Goal: Task Accomplishment & Management: Use online tool/utility

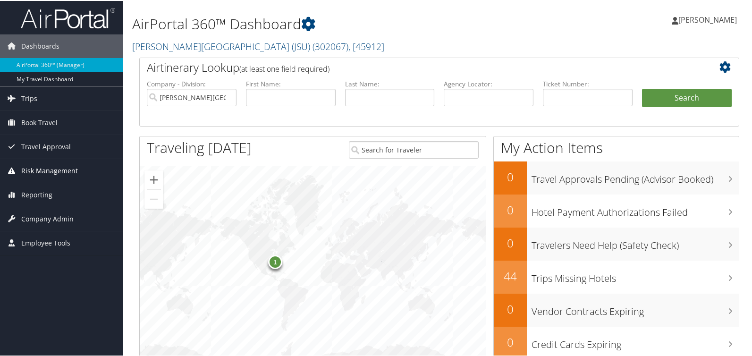
click at [39, 167] on span "Risk Management" at bounding box center [49, 170] width 57 height 24
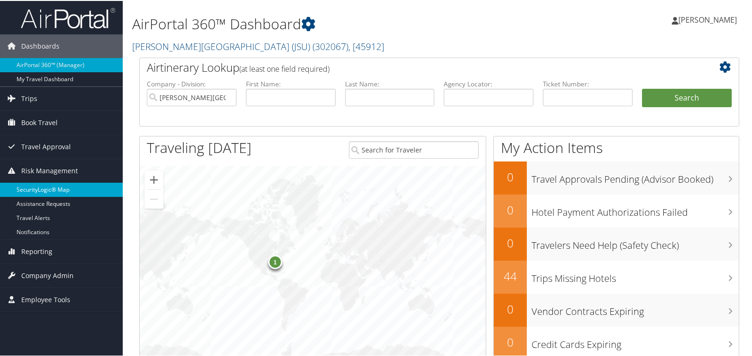
click at [40, 190] on link "SecurityLogic® Map" at bounding box center [61, 189] width 123 height 14
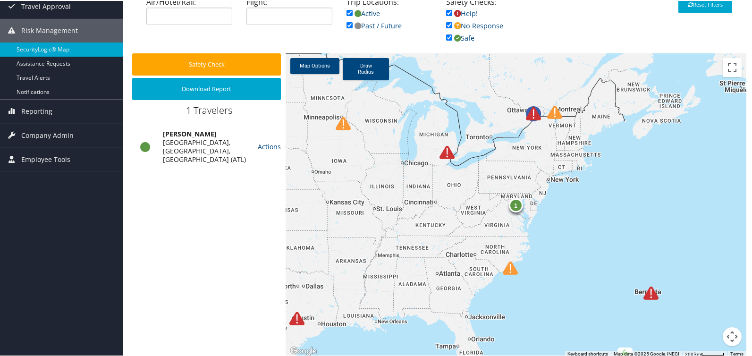
scroll to position [112, 0]
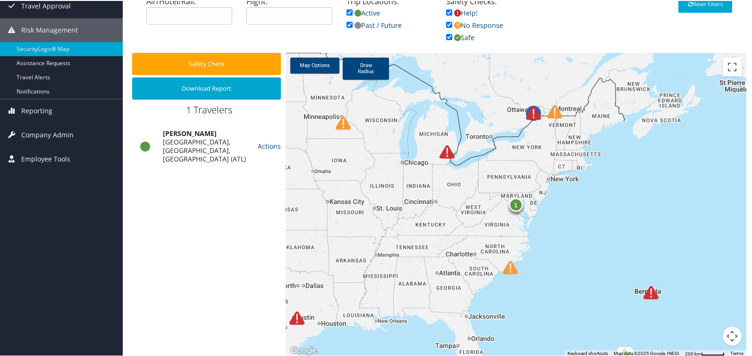
click at [514, 205] on div "1" at bounding box center [516, 204] width 14 height 14
click at [575, 217] on div "1 1 Traveler 1 Active location" at bounding box center [516, 204] width 461 height 304
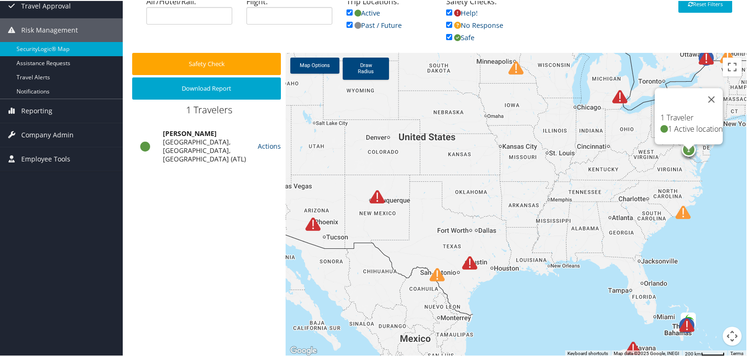
drag, startPoint x: 465, startPoint y: 260, endPoint x: 639, endPoint y: 204, distance: 182.7
click at [639, 204] on div "1 1 Traveler 1 Active location" at bounding box center [516, 204] width 461 height 304
click at [476, 260] on div at bounding box center [475, 268] width 26 height 26
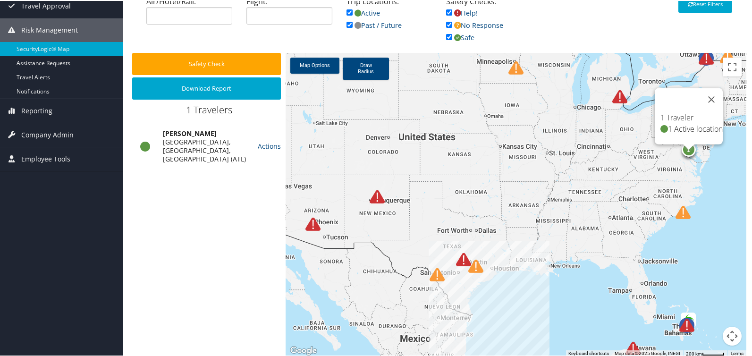
click at [474, 266] on img at bounding box center [476, 265] width 15 height 15
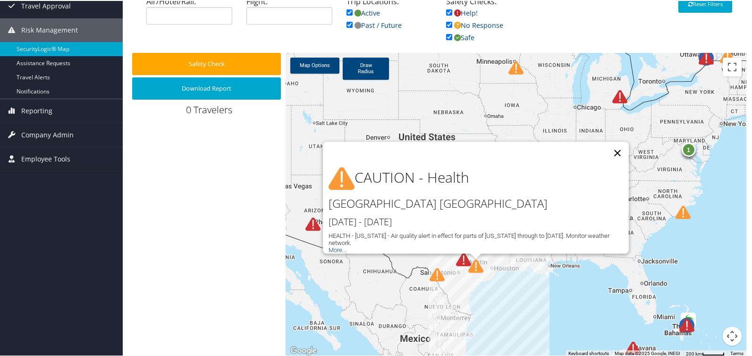
click at [607, 155] on button "Close" at bounding box center [617, 152] width 23 height 23
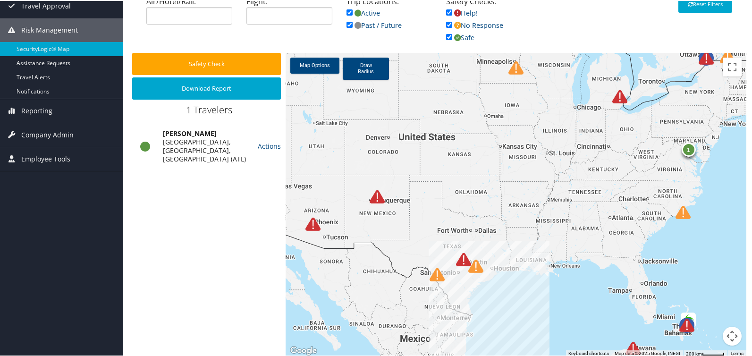
click at [461, 260] on img at bounding box center [463, 258] width 15 height 15
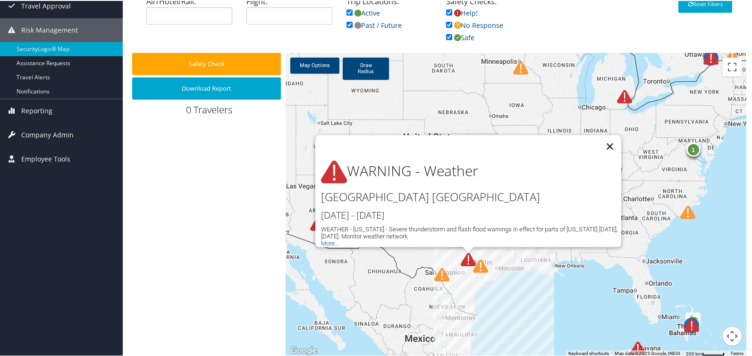
click at [608, 140] on button "Close" at bounding box center [610, 145] width 23 height 23
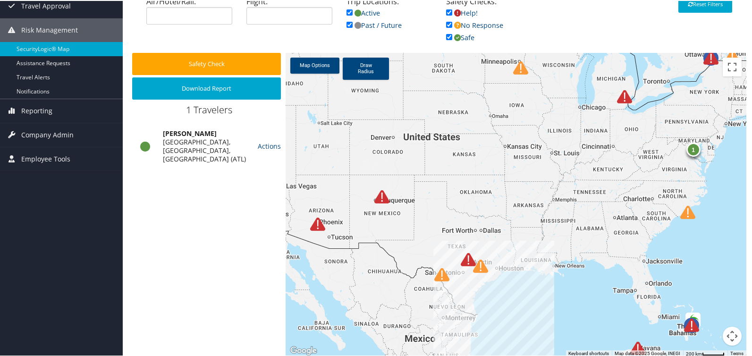
click at [437, 277] on img at bounding box center [442, 273] width 15 height 15
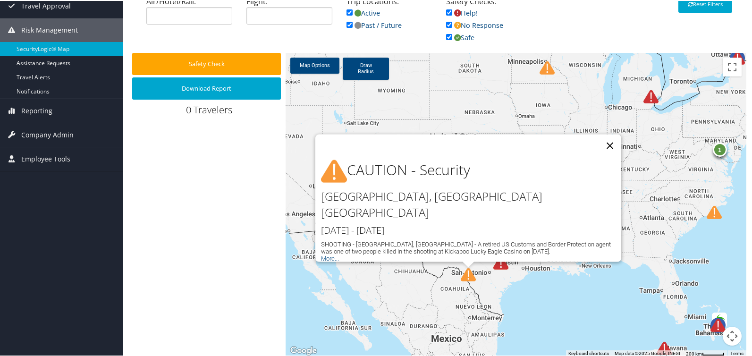
click at [606, 156] on button "Close" at bounding box center [610, 145] width 23 height 23
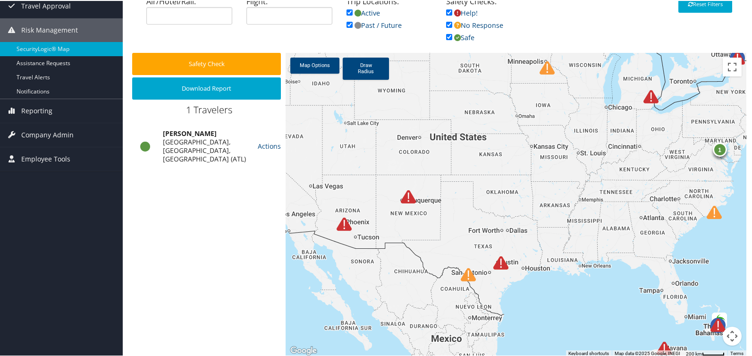
click at [347, 225] on img at bounding box center [344, 223] width 15 height 15
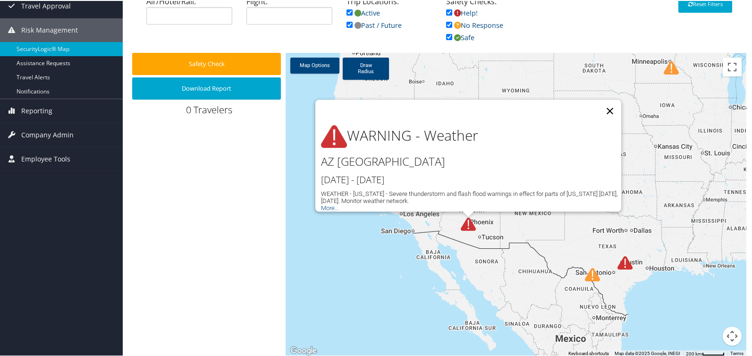
click at [613, 104] on button "Close" at bounding box center [610, 110] width 23 height 23
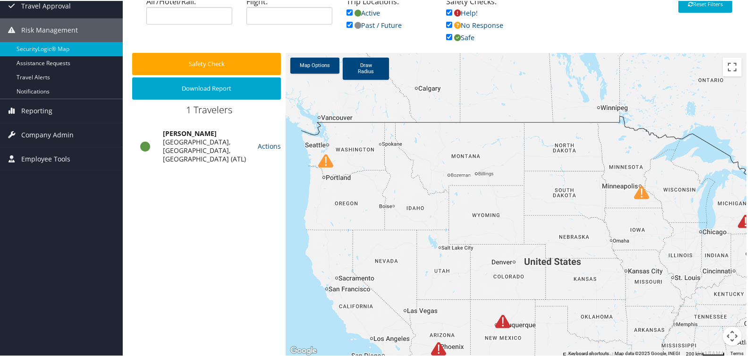
drag, startPoint x: 610, startPoint y: 115, endPoint x: 435, endPoint y: 225, distance: 207.3
click at [581, 243] on div at bounding box center [516, 204] width 461 height 304
click at [323, 163] on img at bounding box center [325, 160] width 15 height 15
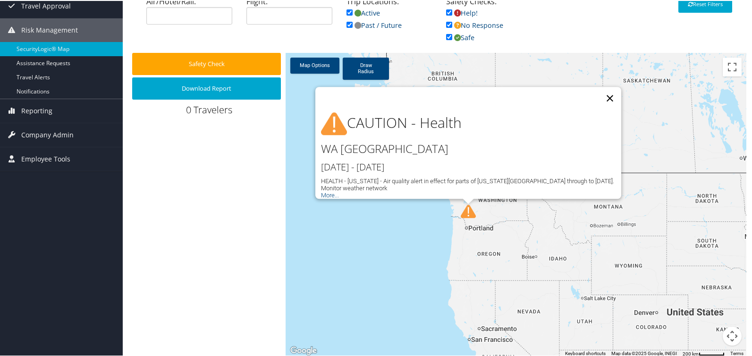
click at [608, 94] on button "Close" at bounding box center [610, 97] width 23 height 23
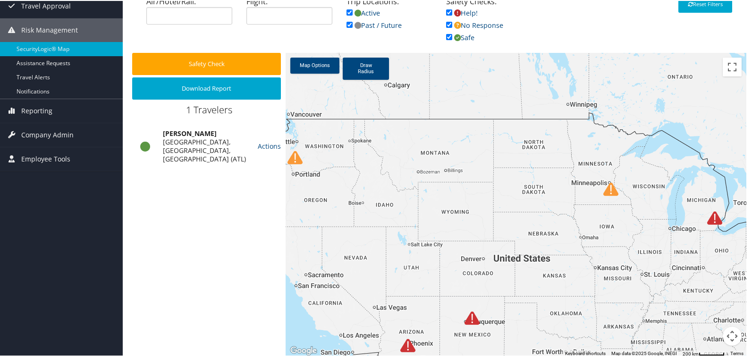
drag, startPoint x: 591, startPoint y: 205, endPoint x: 410, endPoint y: 146, distance: 191.2
click at [411, 148] on div at bounding box center [516, 204] width 461 height 304
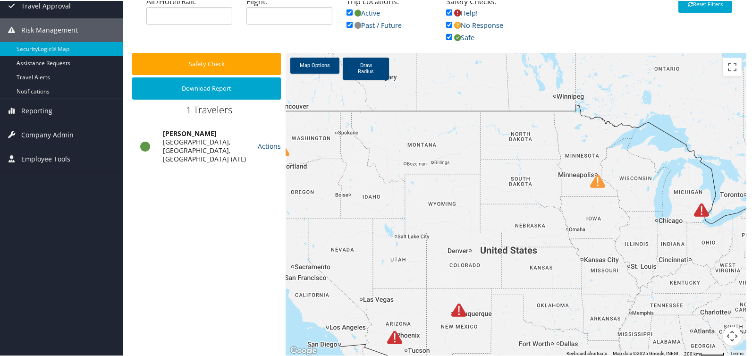
click at [596, 181] on img at bounding box center [597, 180] width 15 height 15
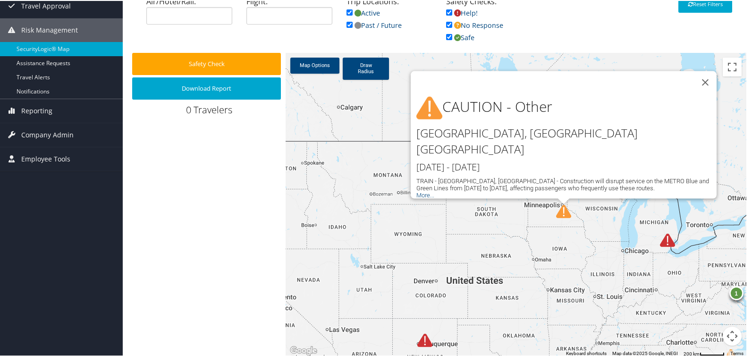
click at [666, 240] on img at bounding box center [667, 239] width 15 height 15
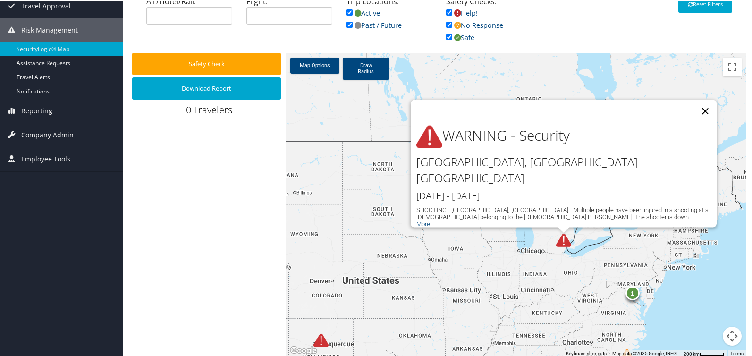
click at [704, 122] on button "Close" at bounding box center [705, 110] width 23 height 23
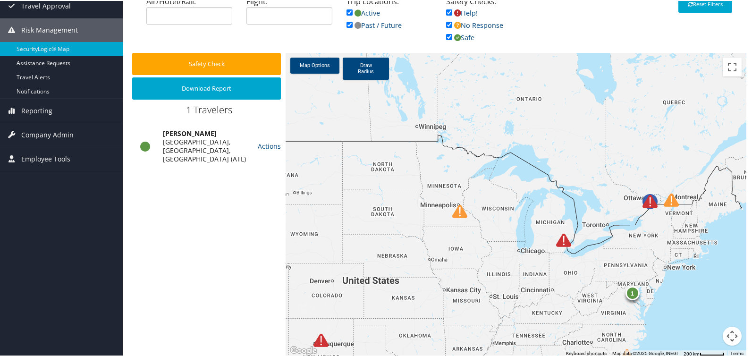
click at [648, 203] on img at bounding box center [650, 200] width 15 height 15
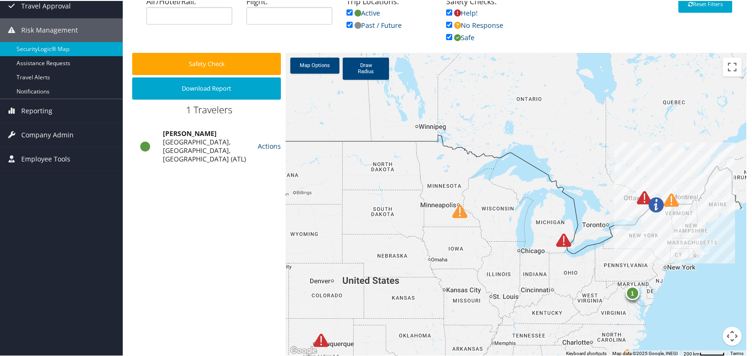
click at [640, 195] on img at bounding box center [644, 196] width 15 height 15
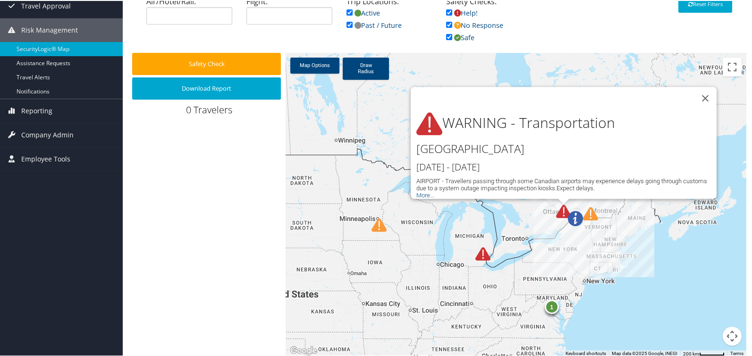
click at [588, 212] on div at bounding box center [581, 223] width 26 height 26
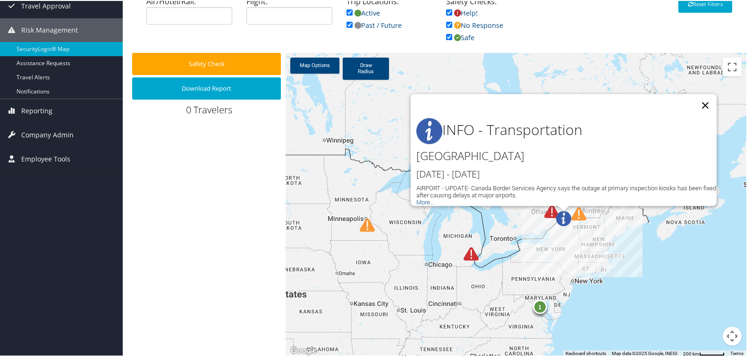
click at [702, 100] on button "Close" at bounding box center [705, 104] width 23 height 23
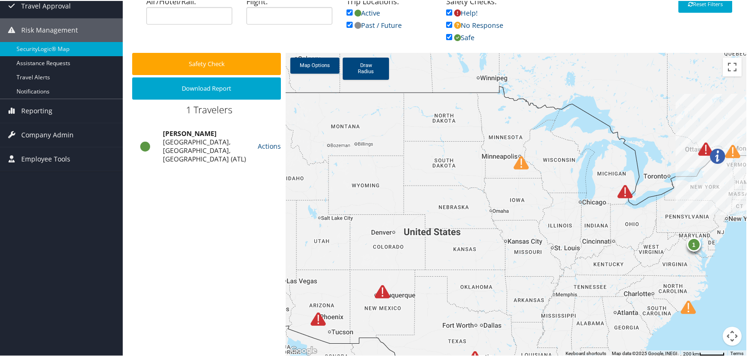
drag, startPoint x: 419, startPoint y: 190, endPoint x: 572, endPoint y: 127, distance: 165.6
click at [572, 127] on div "1" at bounding box center [516, 204] width 461 height 304
